Goal: Task Accomplishment & Management: Use online tool/utility

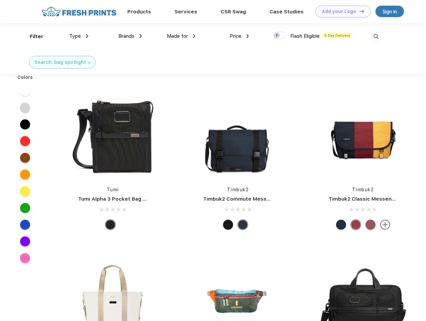
scroll to position [0, 0]
click at [340, 11] on link "Add your Logo Design Tool" at bounding box center [342, 12] width 55 height 12
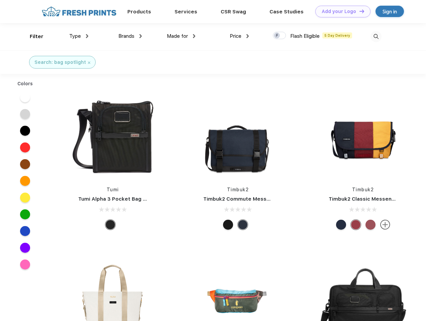
click at [0, 0] on div "Design Tool" at bounding box center [0, 0] width 0 height 0
click at [359, 11] on link "Add your Logo Design Tool" at bounding box center [342, 12] width 55 height 12
click at [32, 36] on div "Filter" at bounding box center [37, 37] width 14 height 8
click at [79, 36] on span "Type" at bounding box center [75, 36] width 12 height 6
click at [130, 36] on span "Brands" at bounding box center [126, 36] width 16 height 6
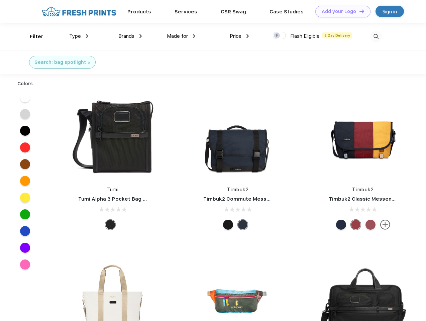
click at [181, 36] on span "Made for" at bounding box center [177, 36] width 21 height 6
click at [239, 36] on span "Price" at bounding box center [236, 36] width 12 height 6
click at [280, 36] on div at bounding box center [279, 35] width 13 height 7
click at [277, 36] on input "checkbox" at bounding box center [275, 33] width 4 height 4
click at [376, 36] on img at bounding box center [376, 36] width 11 height 11
